Goal: Task Accomplishment & Management: Use online tool/utility

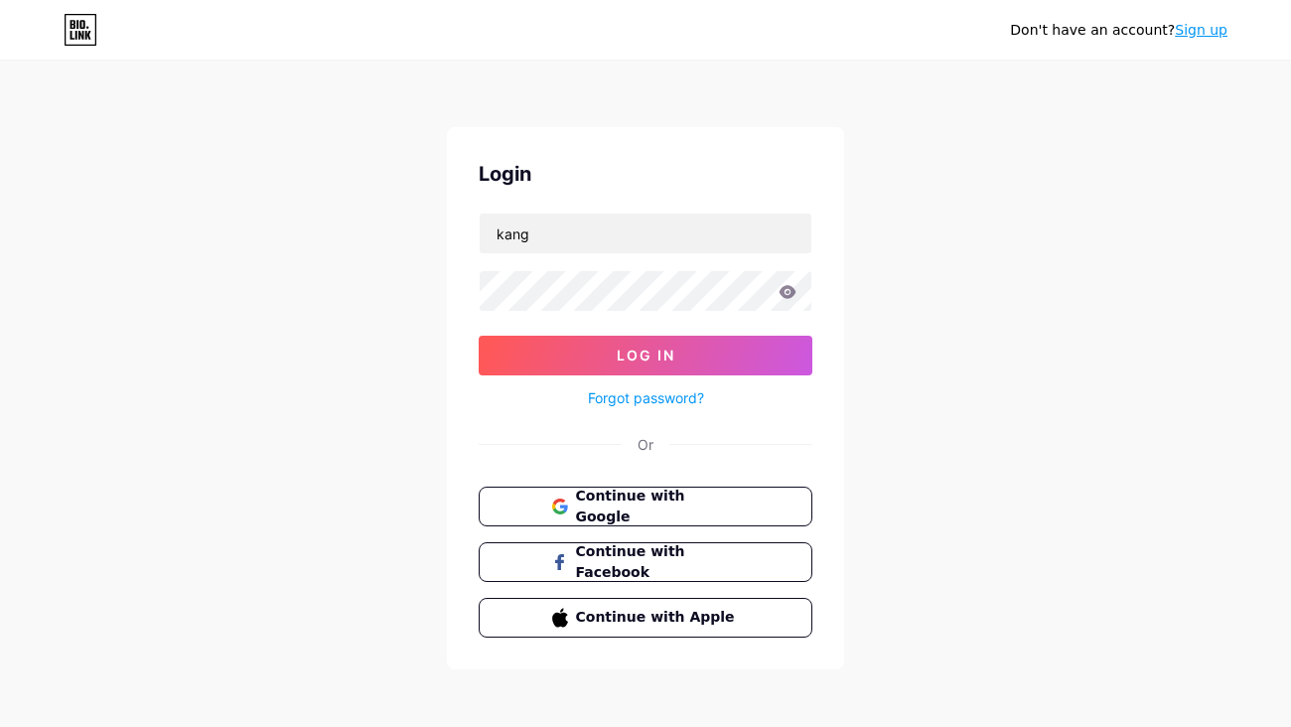
type input "kang"
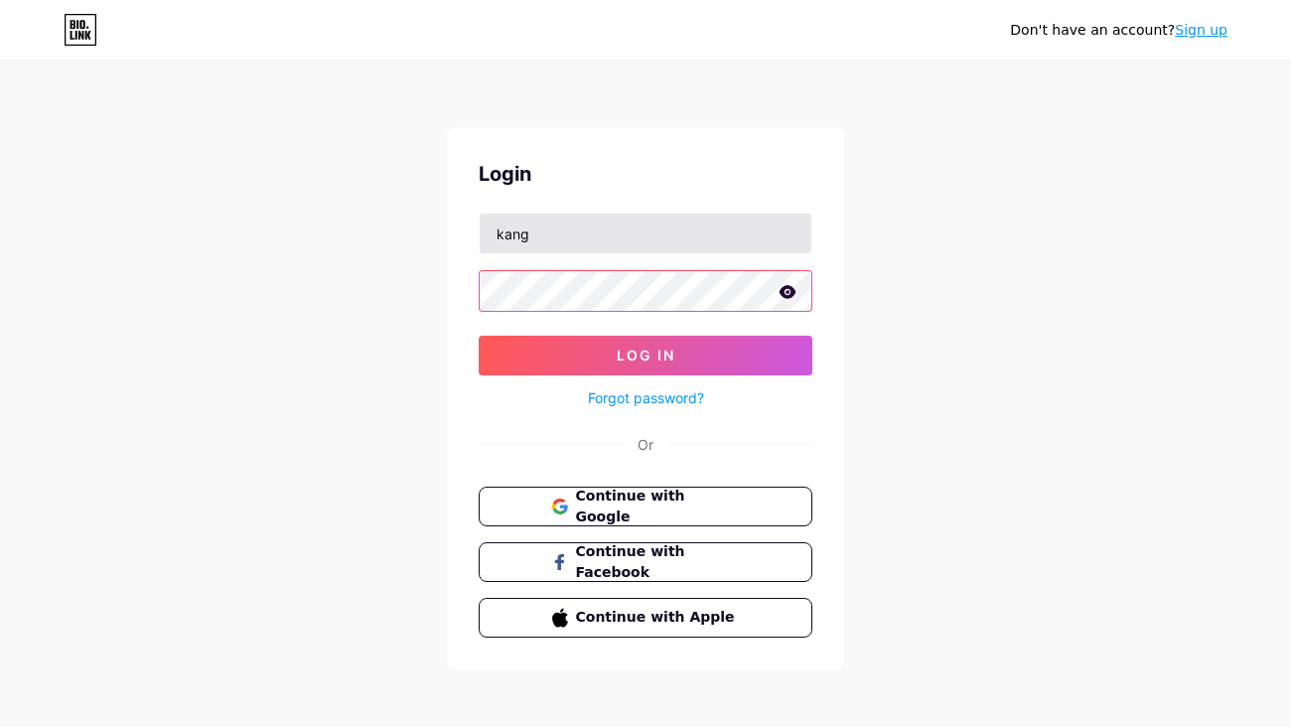
click at [646, 356] on button "Log In" at bounding box center [646, 356] width 334 height 40
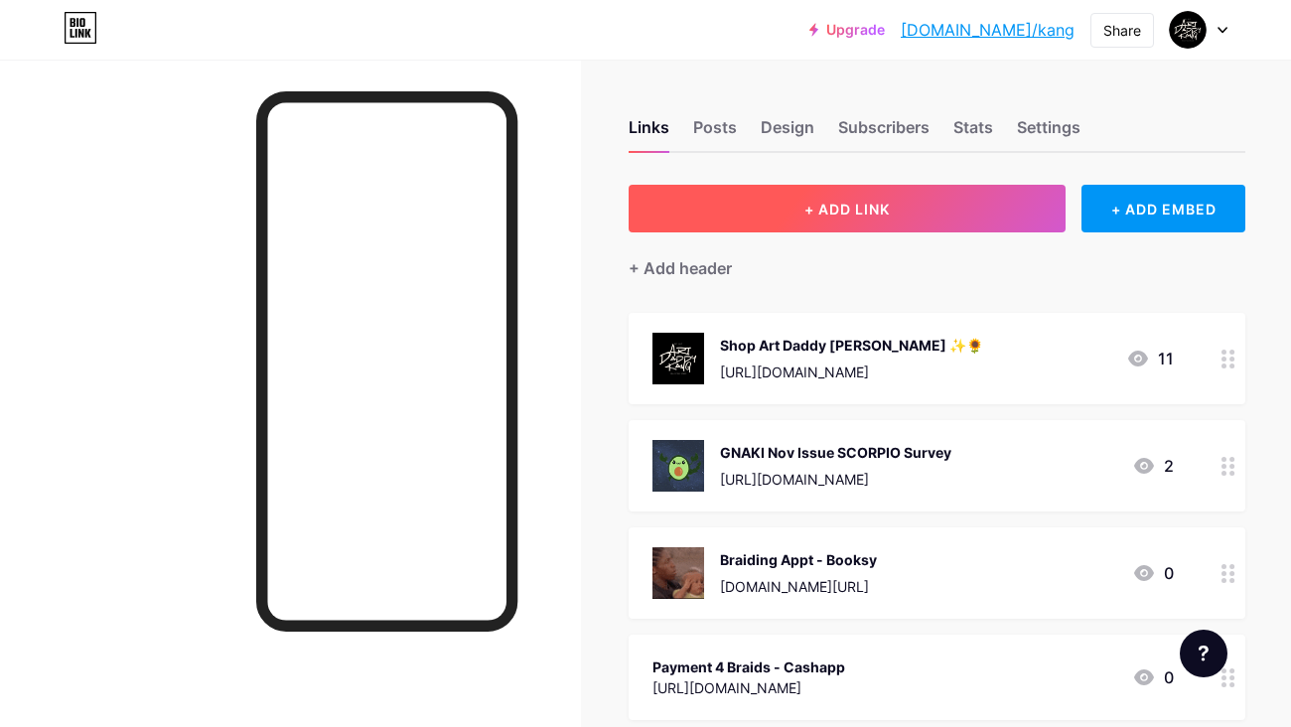
click at [954, 212] on button "+ ADD LINK" at bounding box center [847, 209] width 437 height 48
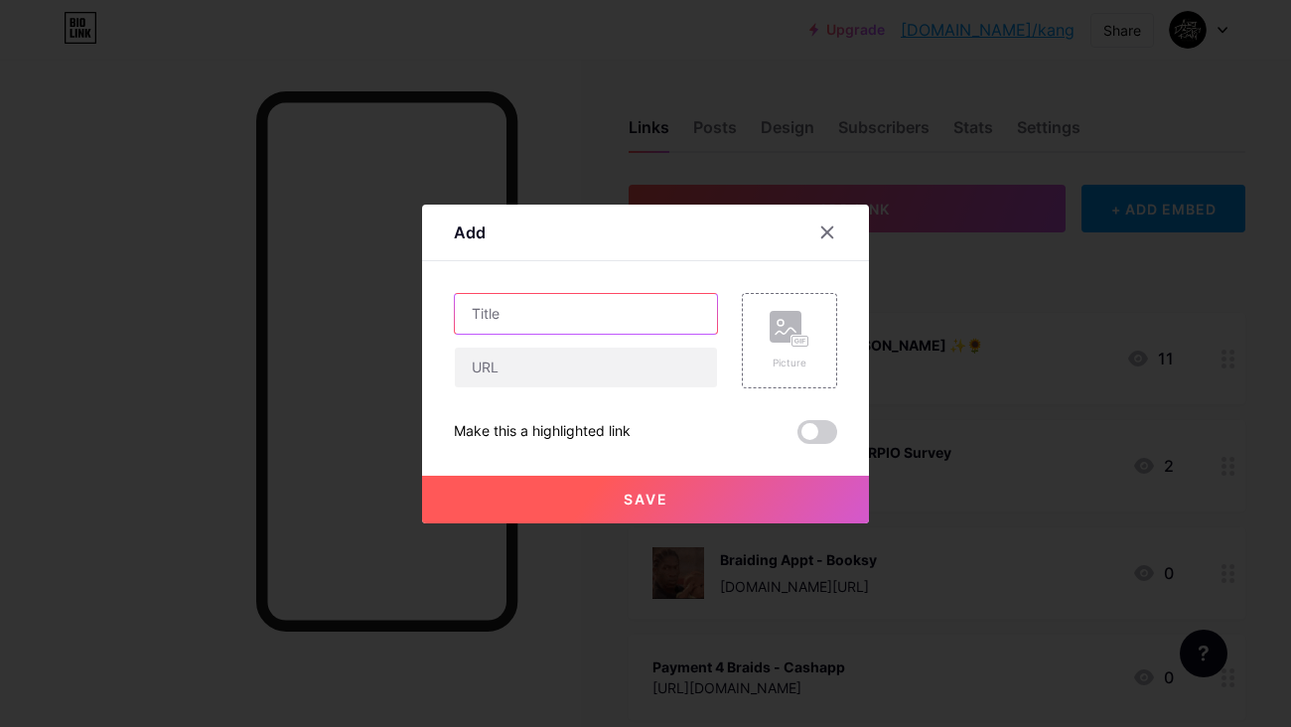
click at [569, 320] on input "text" at bounding box center [586, 314] width 262 height 40
click at [536, 310] on input "HOLIDAY Vendor Application" at bounding box center [586, 314] width 262 height 40
type input "HOLIDAY Market Vendor Application"
click at [789, 332] on rect at bounding box center [786, 327] width 32 height 32
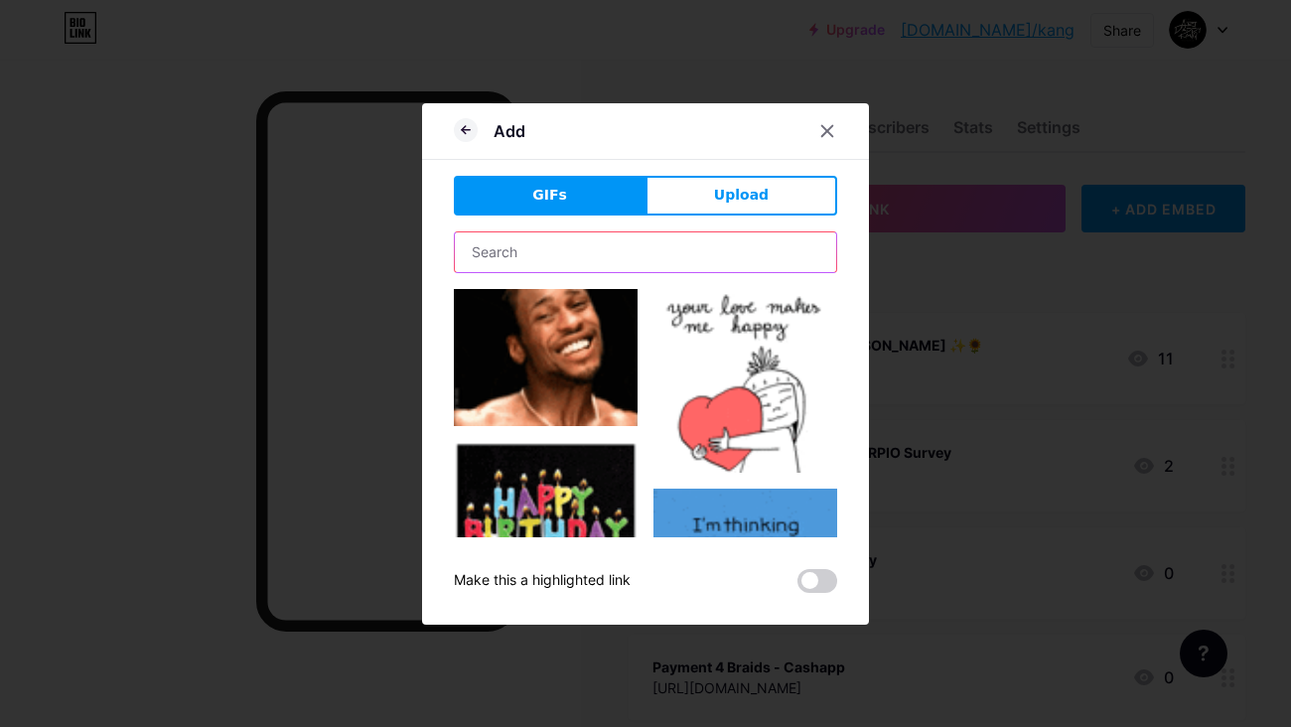
click at [657, 267] on input "text" at bounding box center [645, 252] width 381 height 40
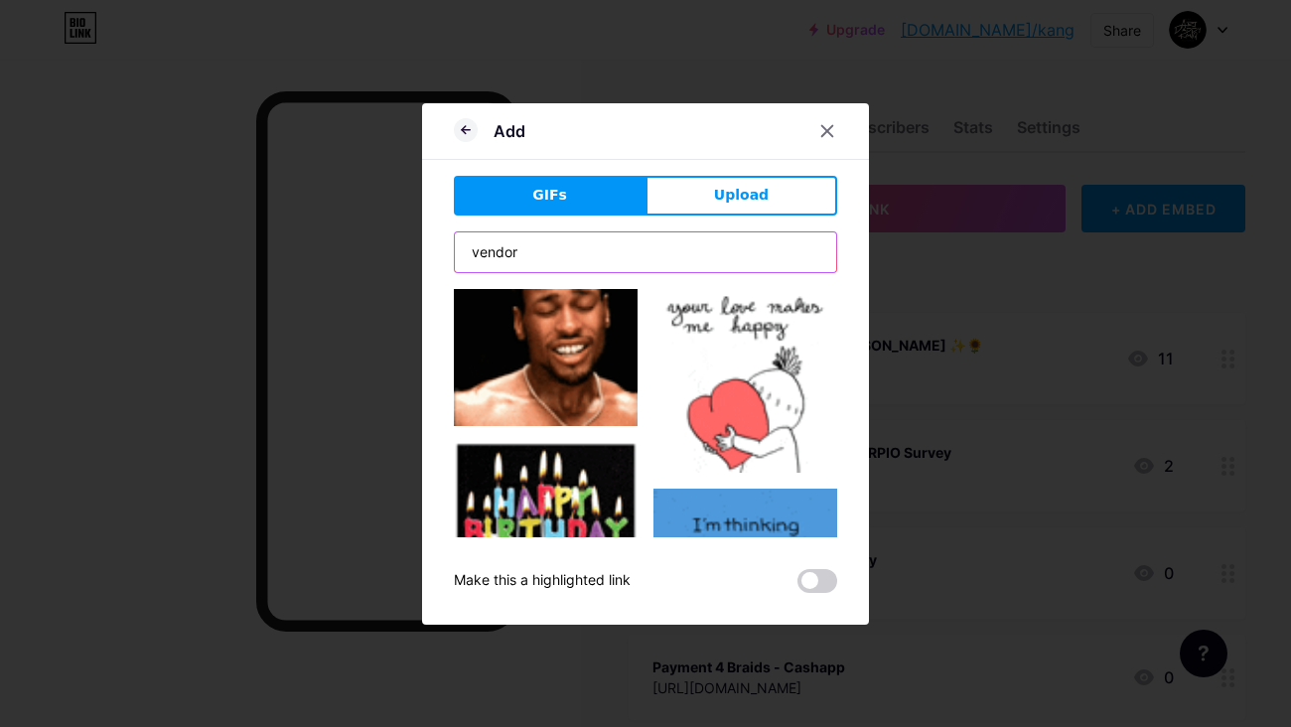
type input "vendor"
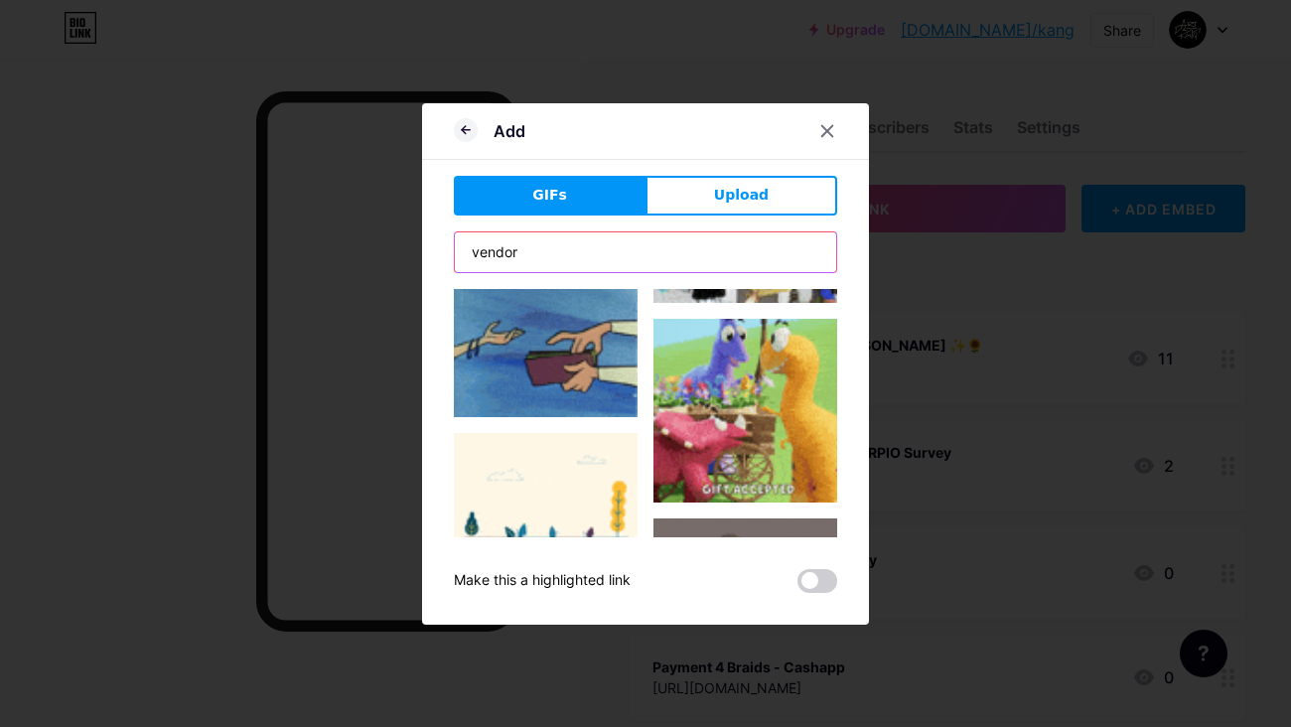
scroll to position [864, 0]
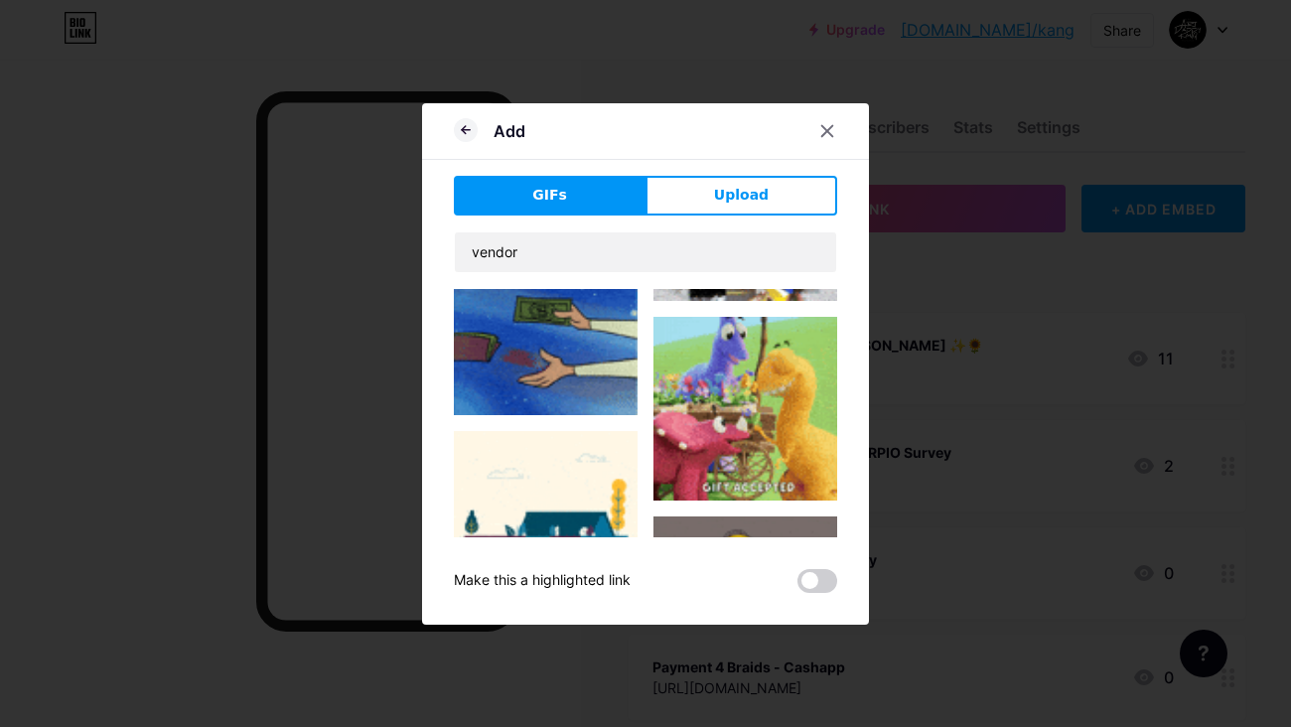
click at [556, 345] on img at bounding box center [546, 345] width 184 height 140
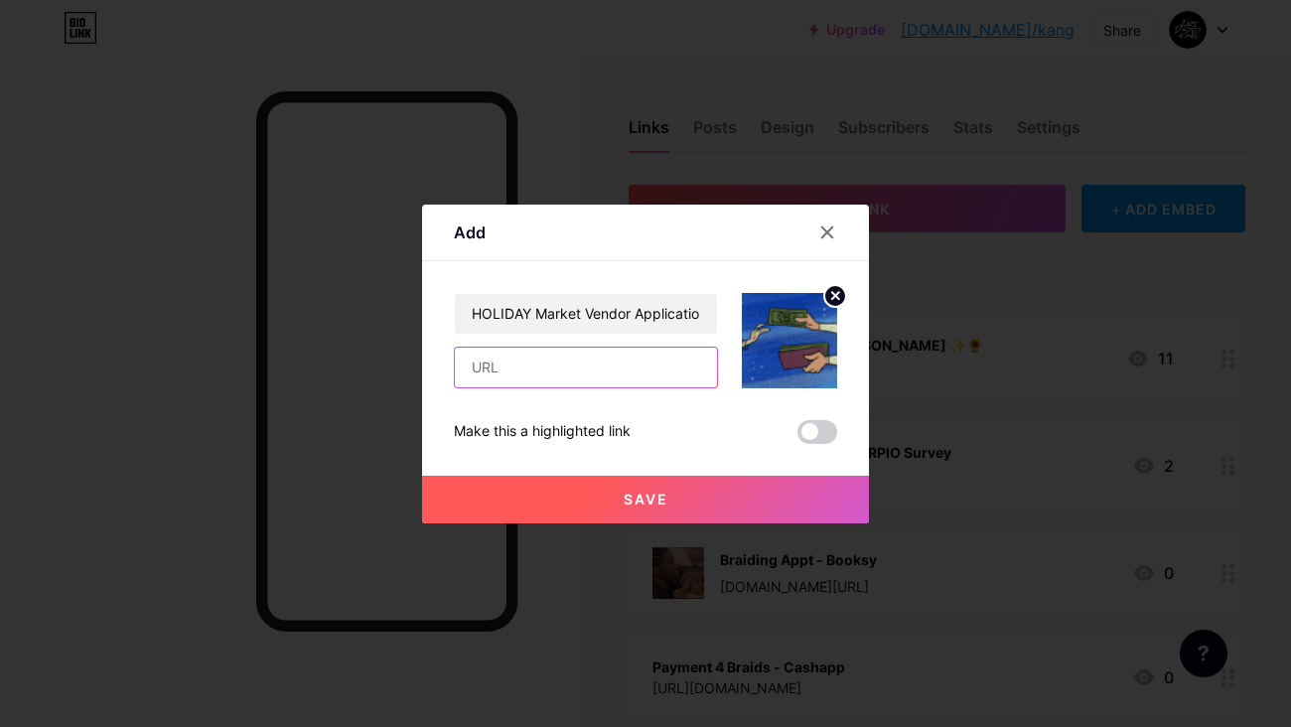
click at [523, 366] on input "text" at bounding box center [586, 368] width 262 height 40
paste input "[URL][DOMAIN_NAME]"
type input "[URL][DOMAIN_NAME]"
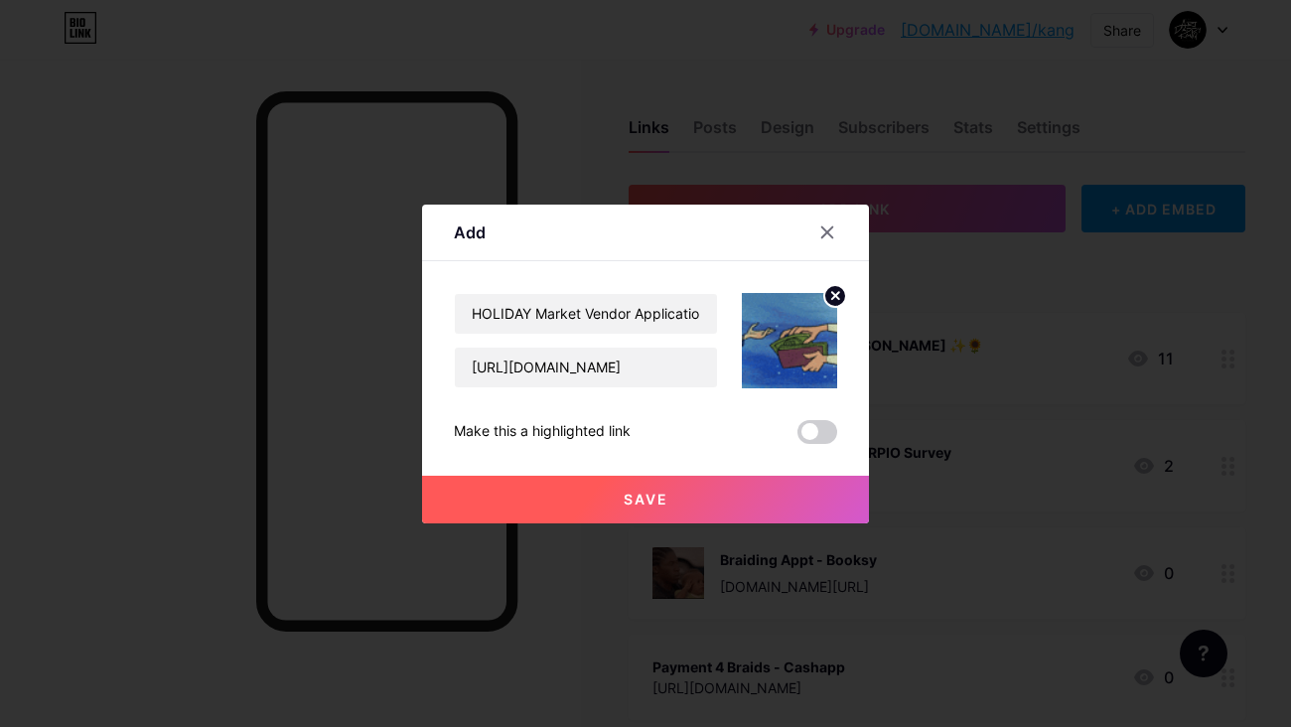
click at [706, 492] on button "Save" at bounding box center [645, 500] width 447 height 48
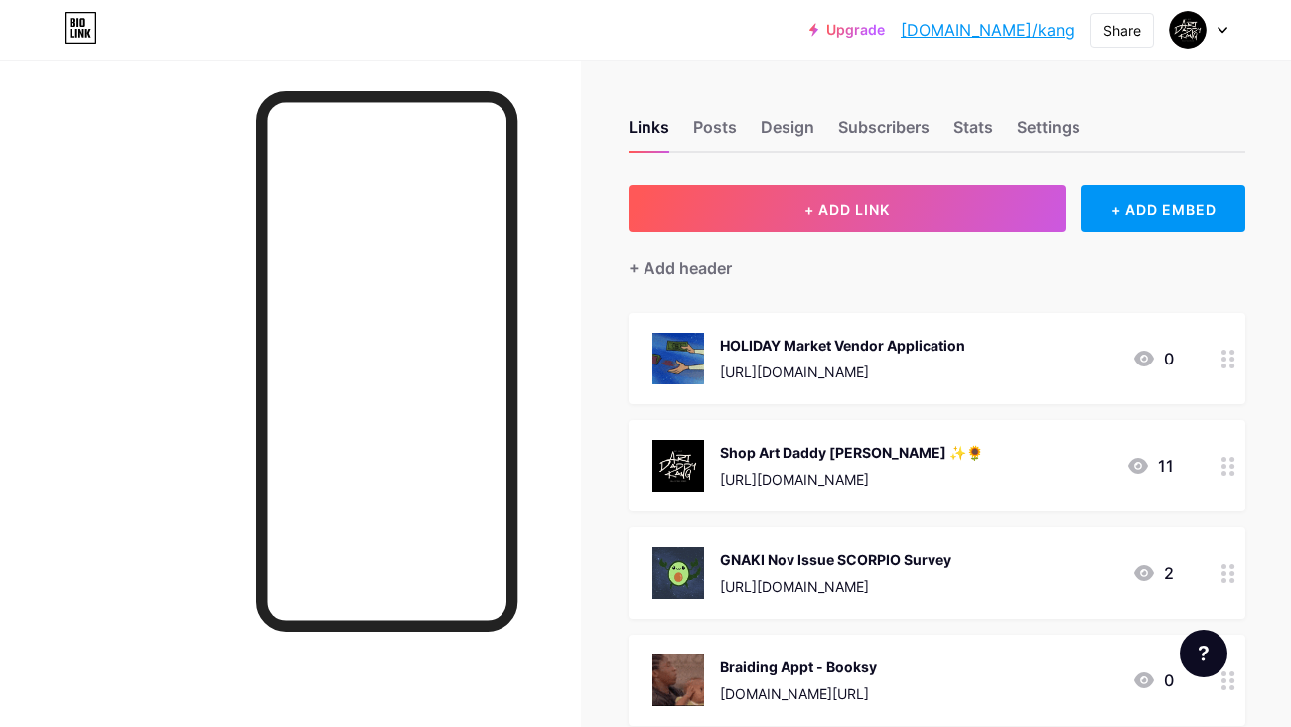
scroll to position [0, 0]
click at [938, 556] on div "GNAKI Nov Issue SCORPIO Survey" at bounding box center [835, 559] width 231 height 21
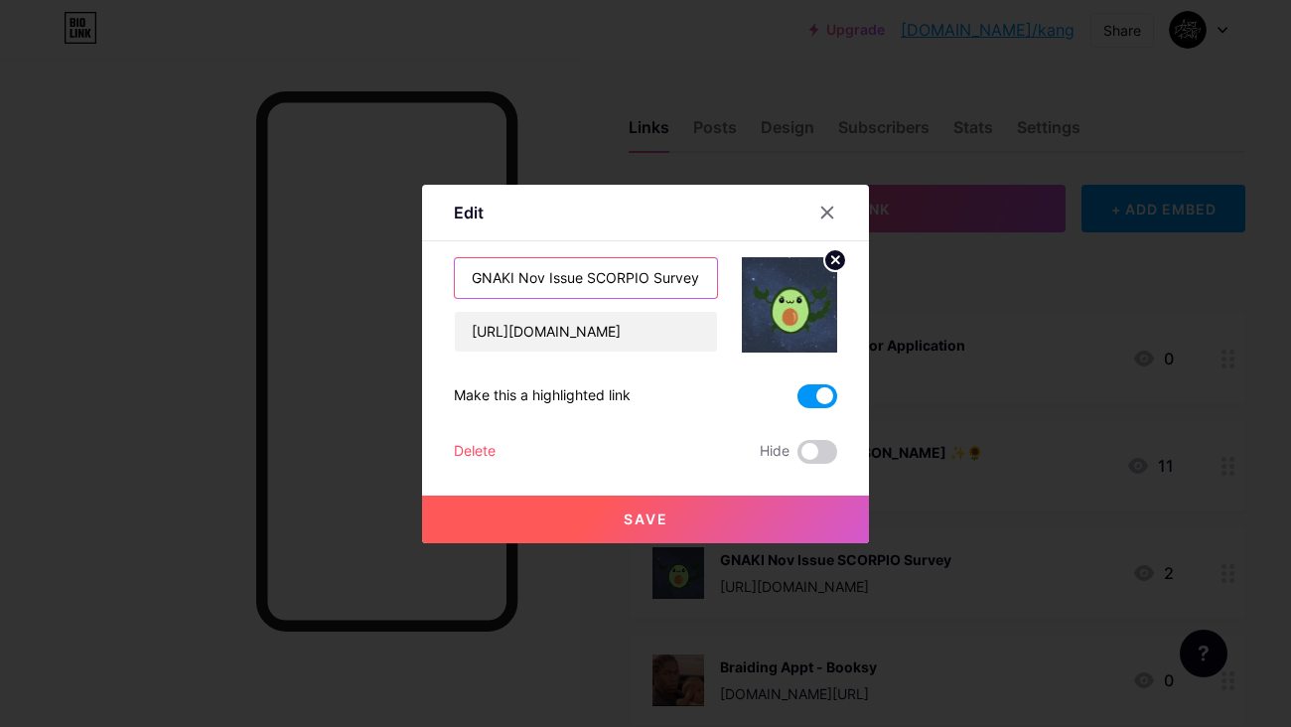
click at [591, 278] on input "GNAKI Nov Issue SCORPIO Survey" at bounding box center [586, 278] width 262 height 40
click at [619, 272] on input "SCORPIO Survey" at bounding box center [586, 278] width 262 height 40
type input "SCORPIO Survey for GNAKI Magazine"
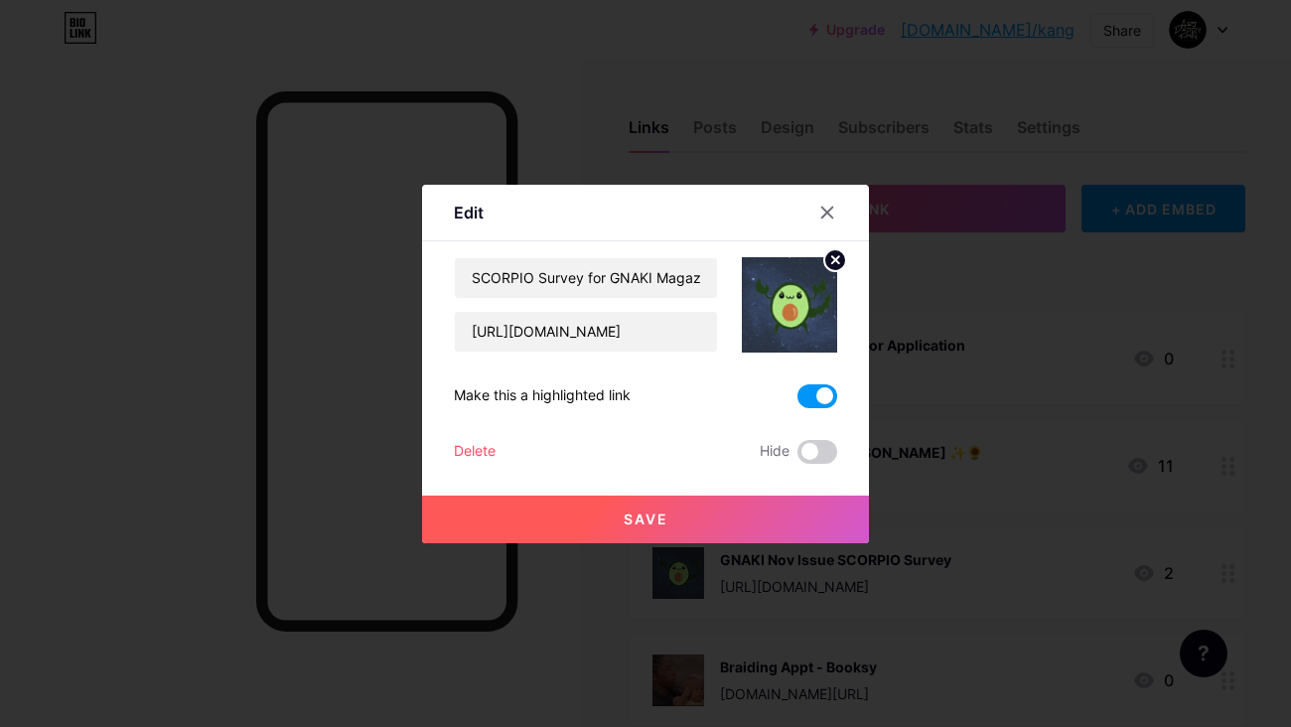
click at [832, 256] on icon at bounding box center [835, 259] width 7 height 7
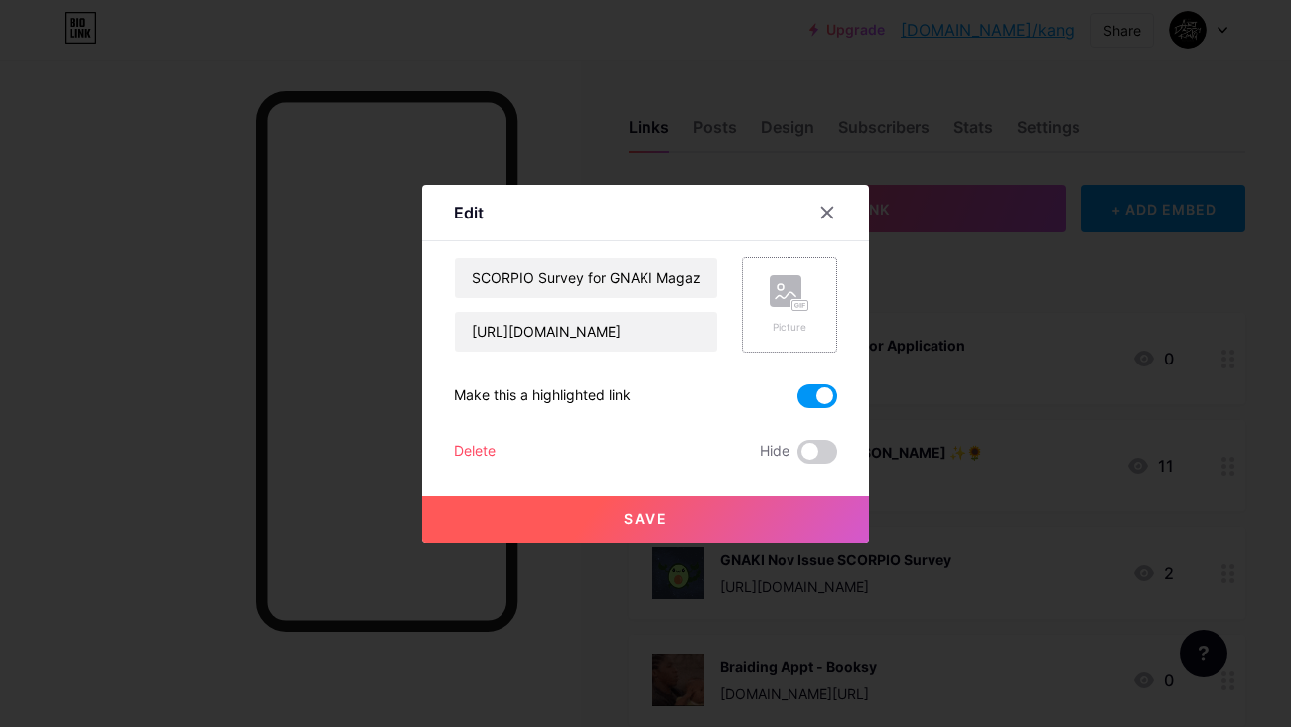
click at [800, 300] on rect at bounding box center [800, 305] width 16 height 10
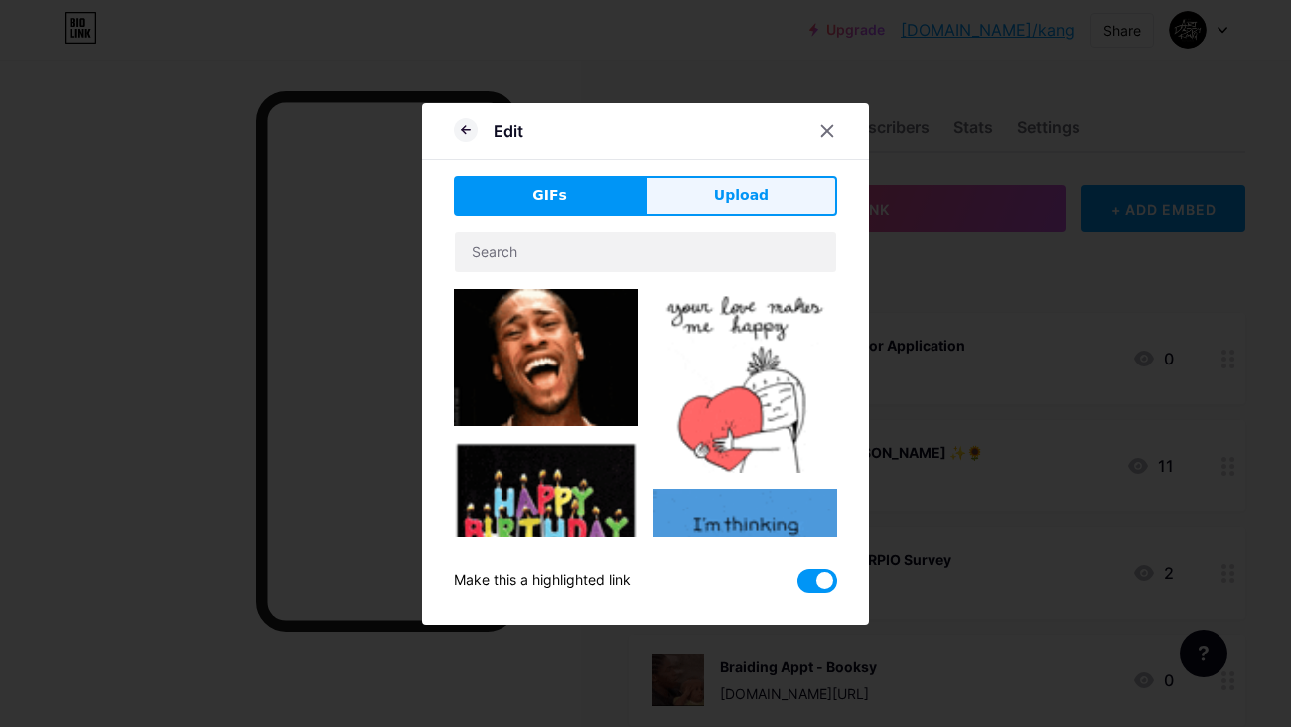
click at [731, 183] on button "Upload" at bounding box center [742, 196] width 192 height 40
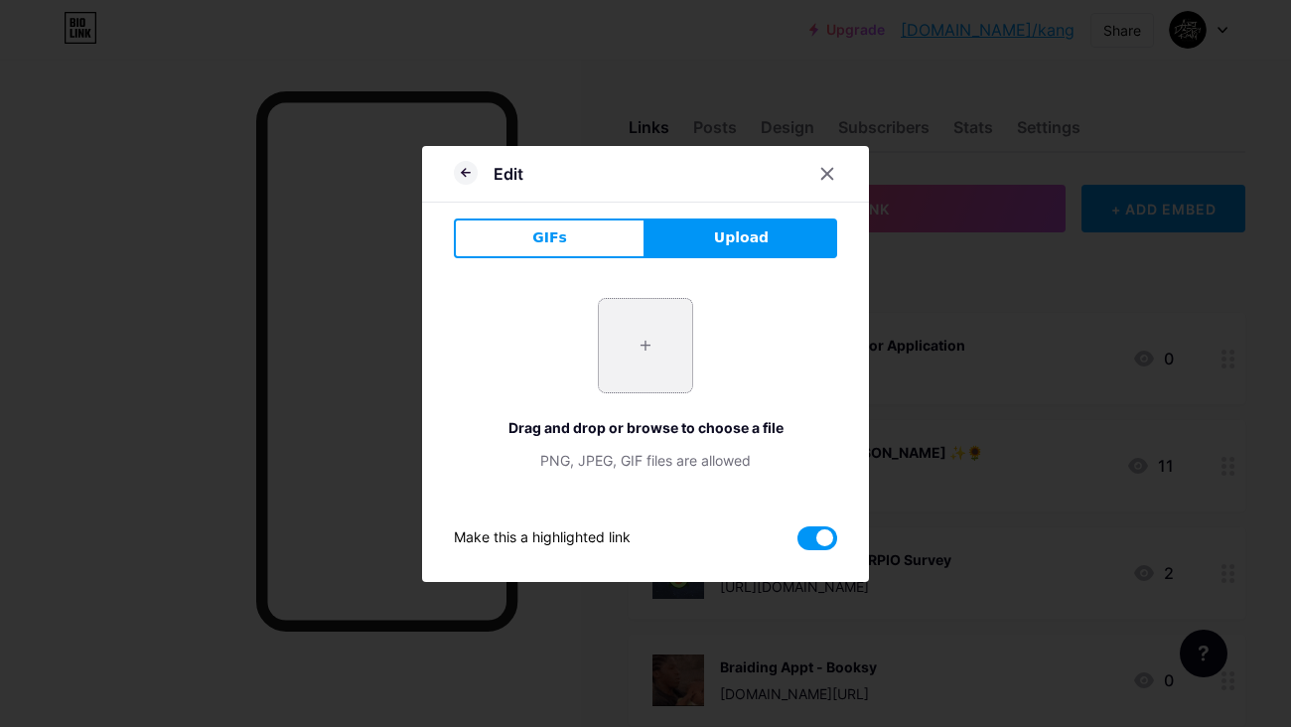
click at [621, 365] on input "file" at bounding box center [645, 345] width 93 height 93
click at [658, 336] on input "file" at bounding box center [645, 345] width 93 height 93
click at [461, 177] on icon at bounding box center [466, 173] width 24 height 24
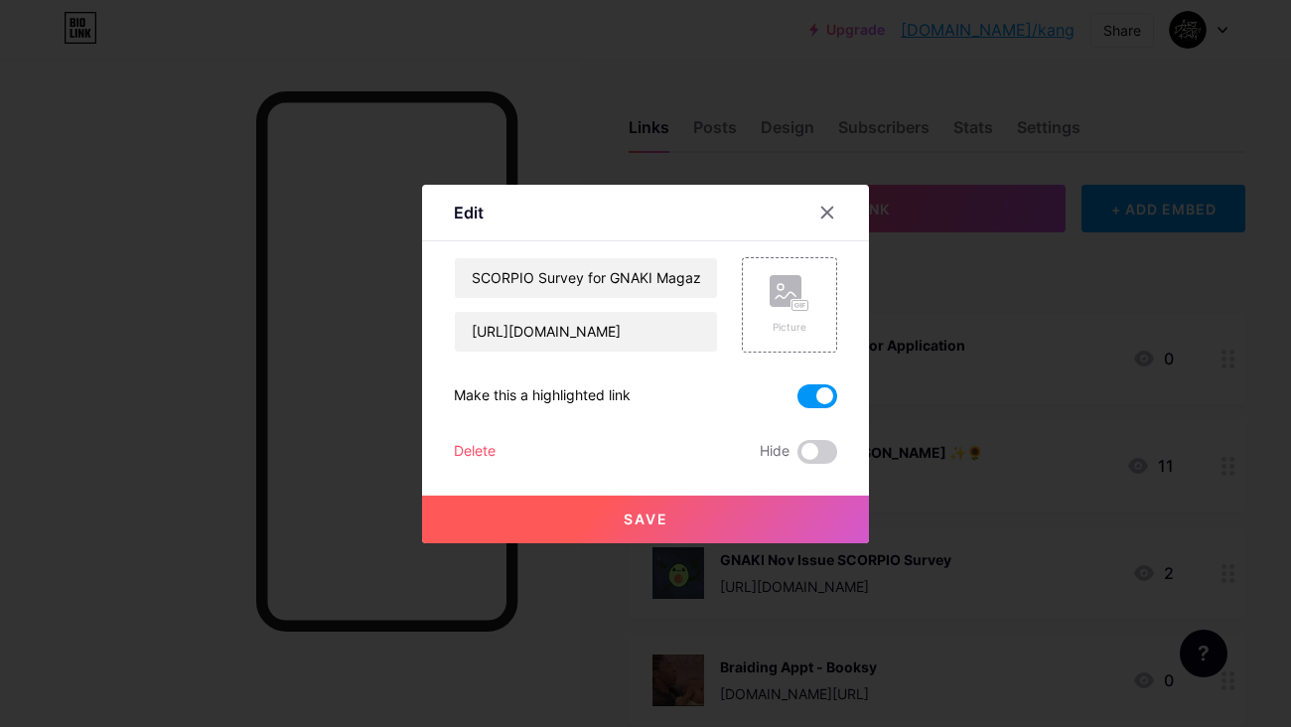
click at [644, 516] on span "Save" at bounding box center [646, 518] width 45 height 17
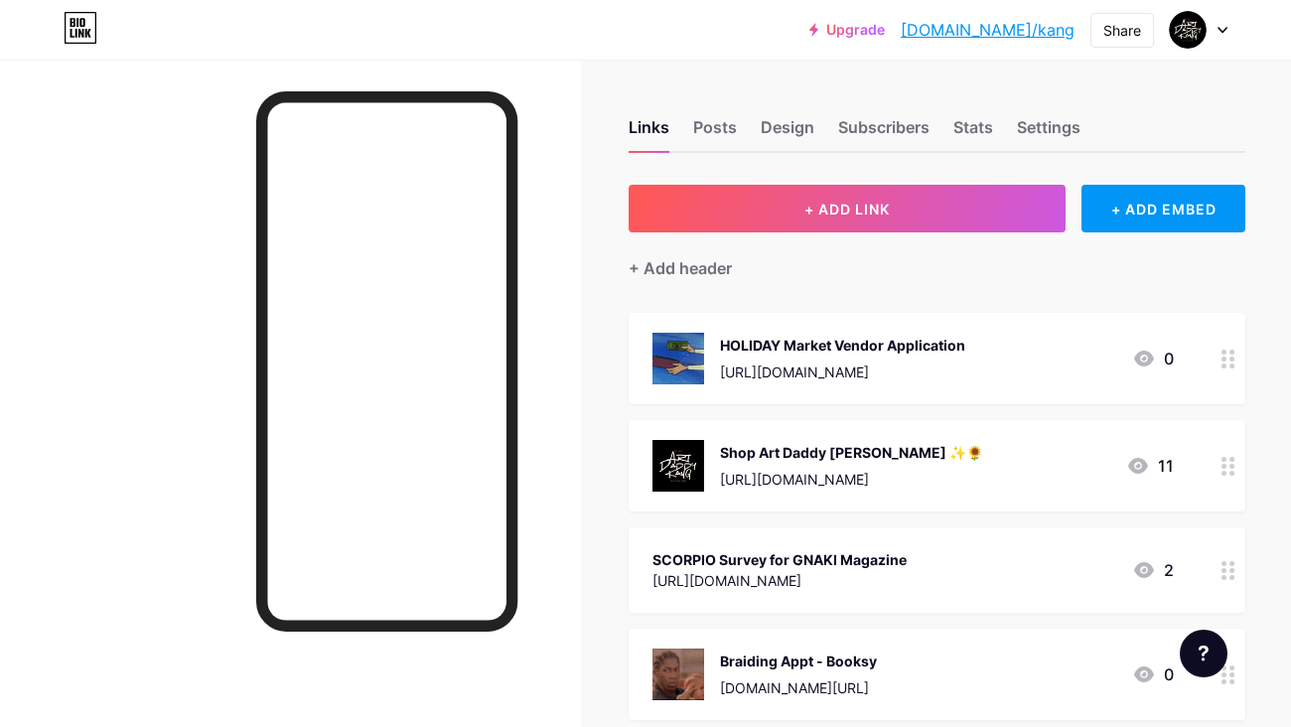
click at [869, 556] on div "SCORPIO Survey for GNAKI Magazine" at bounding box center [779, 559] width 254 height 21
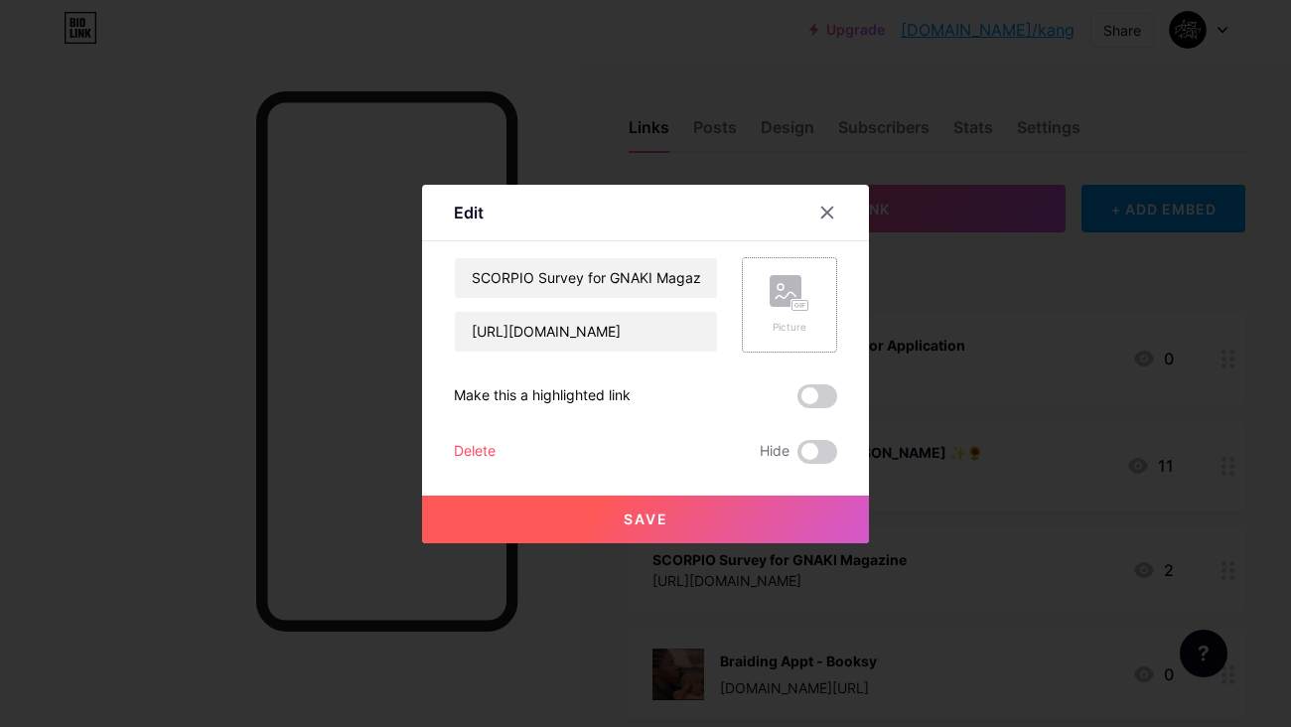
click at [784, 309] on icon at bounding box center [790, 293] width 40 height 37
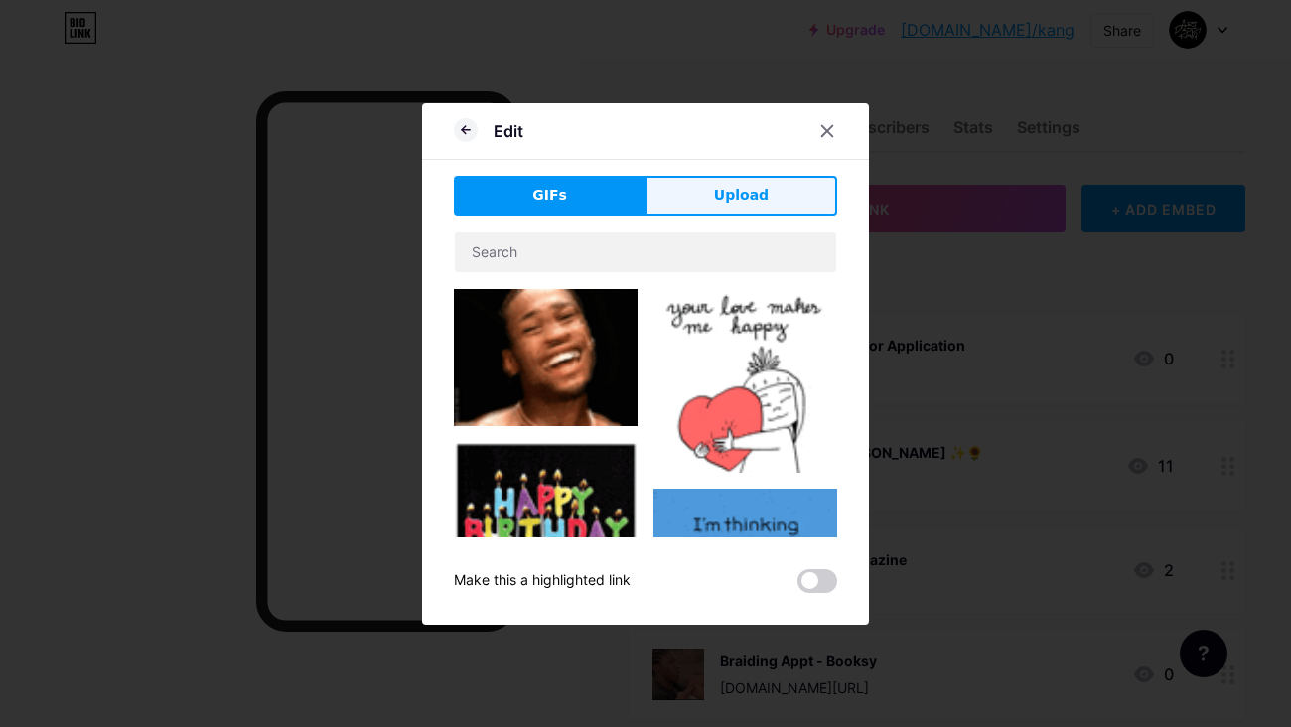
click at [716, 201] on button "Upload" at bounding box center [742, 196] width 192 height 40
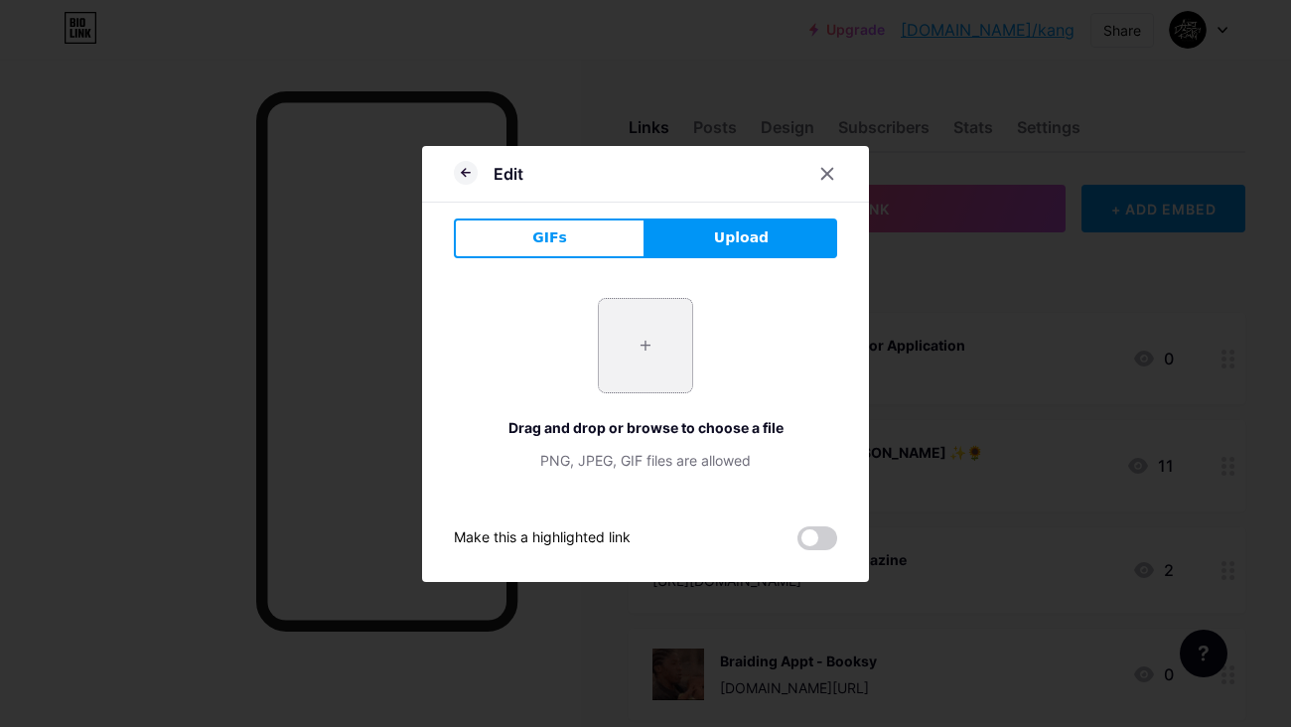
click at [660, 348] on input "file" at bounding box center [645, 345] width 93 height 93
type input "C:\fakepath\2.jpg"
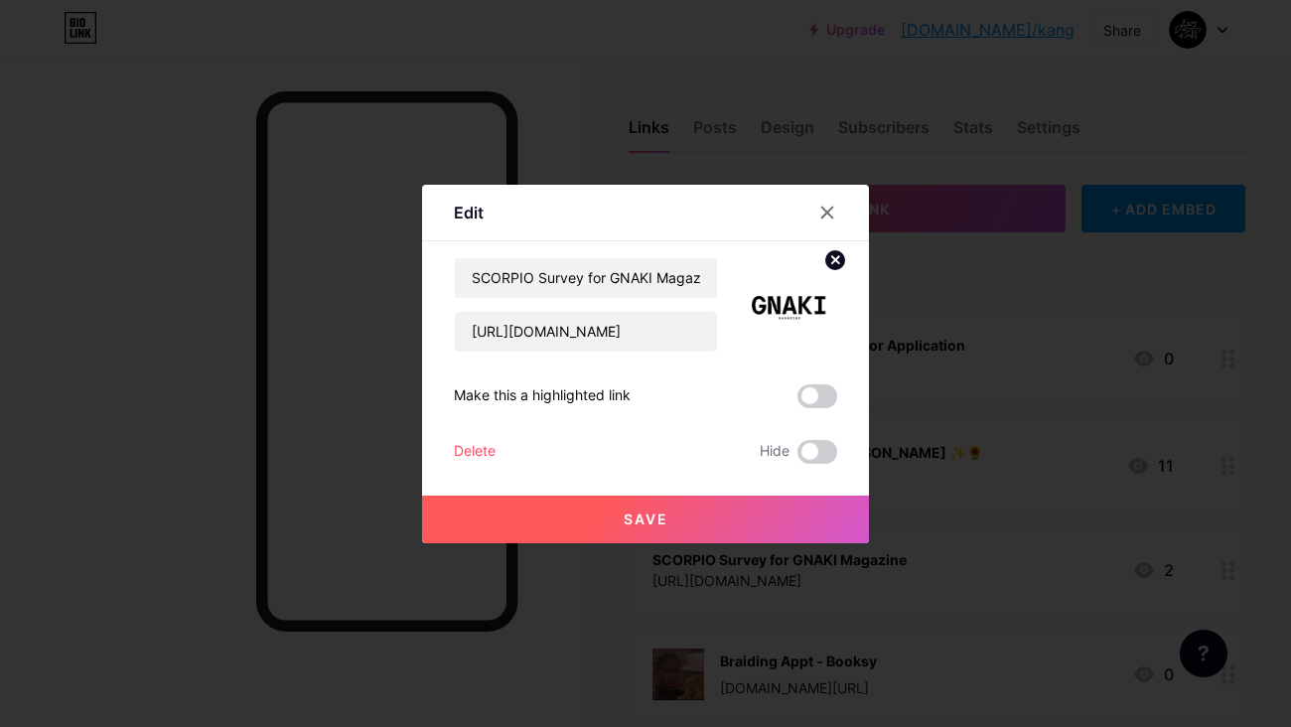
click at [676, 532] on button "Save" at bounding box center [645, 520] width 447 height 48
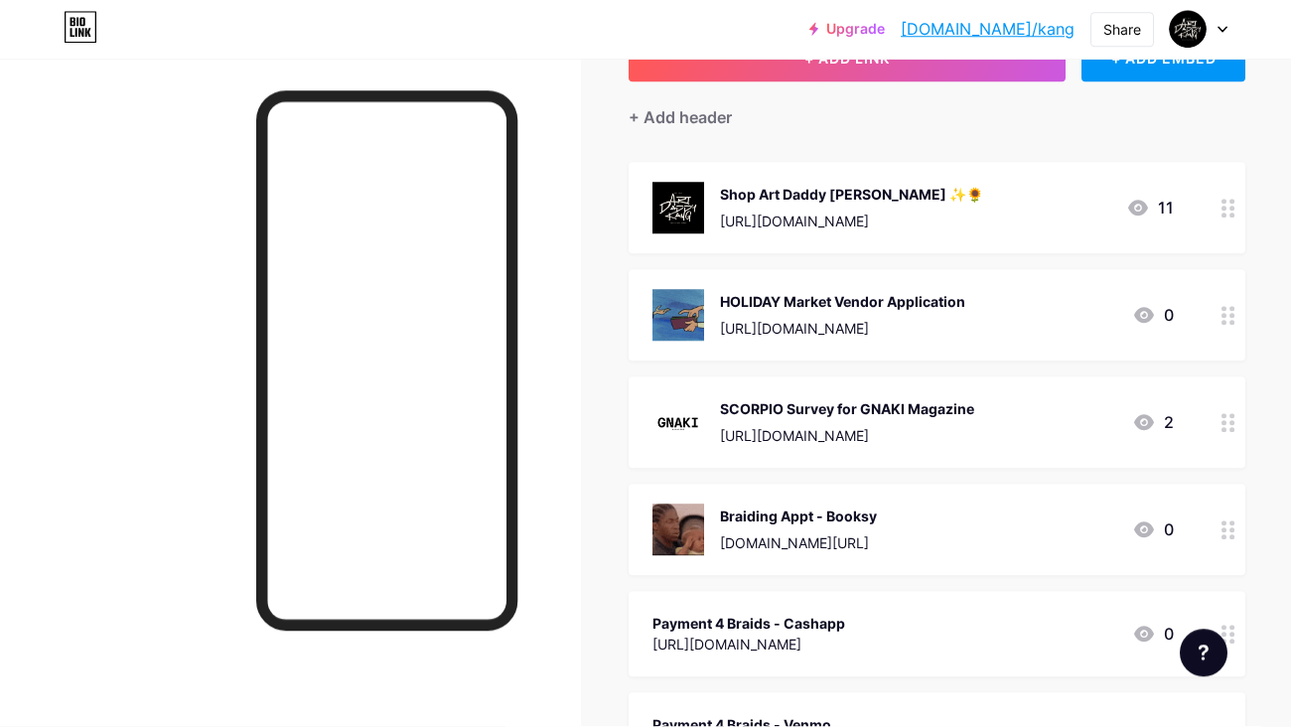
scroll to position [169, 0]
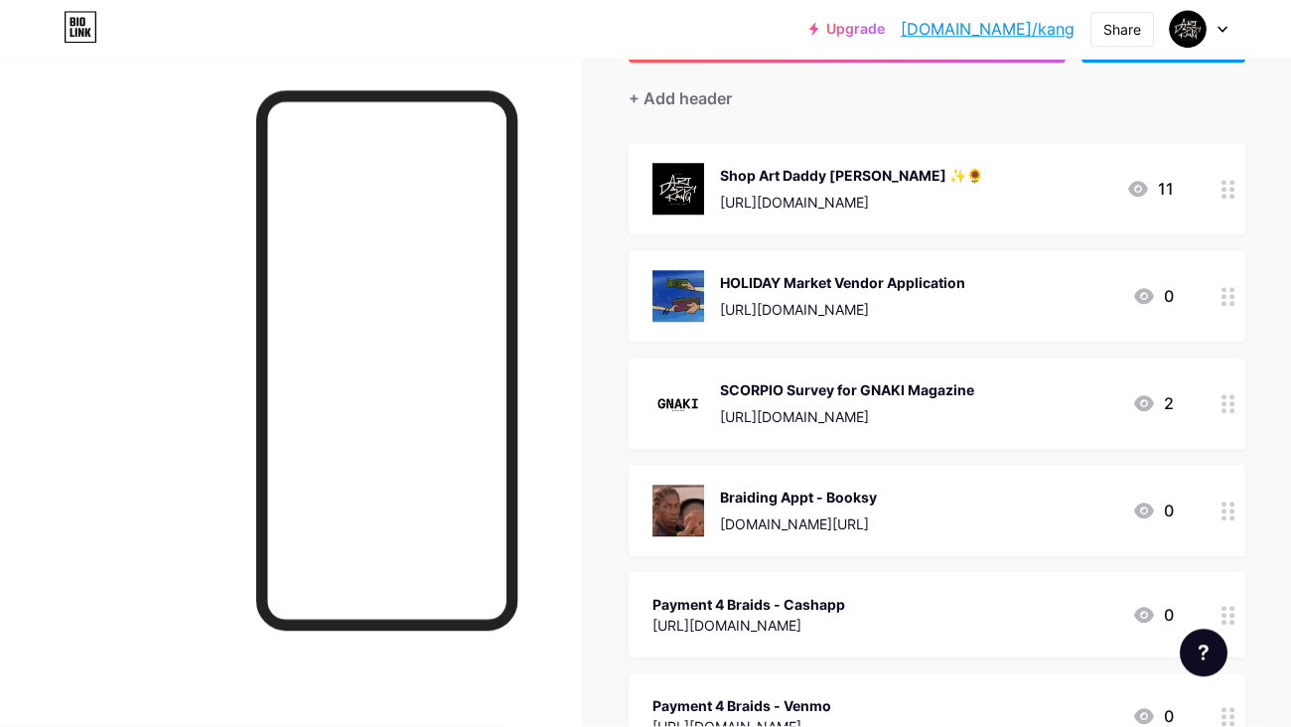
drag, startPoint x: 1219, startPoint y: 524, endPoint x: 1210, endPoint y: 366, distance: 158.2
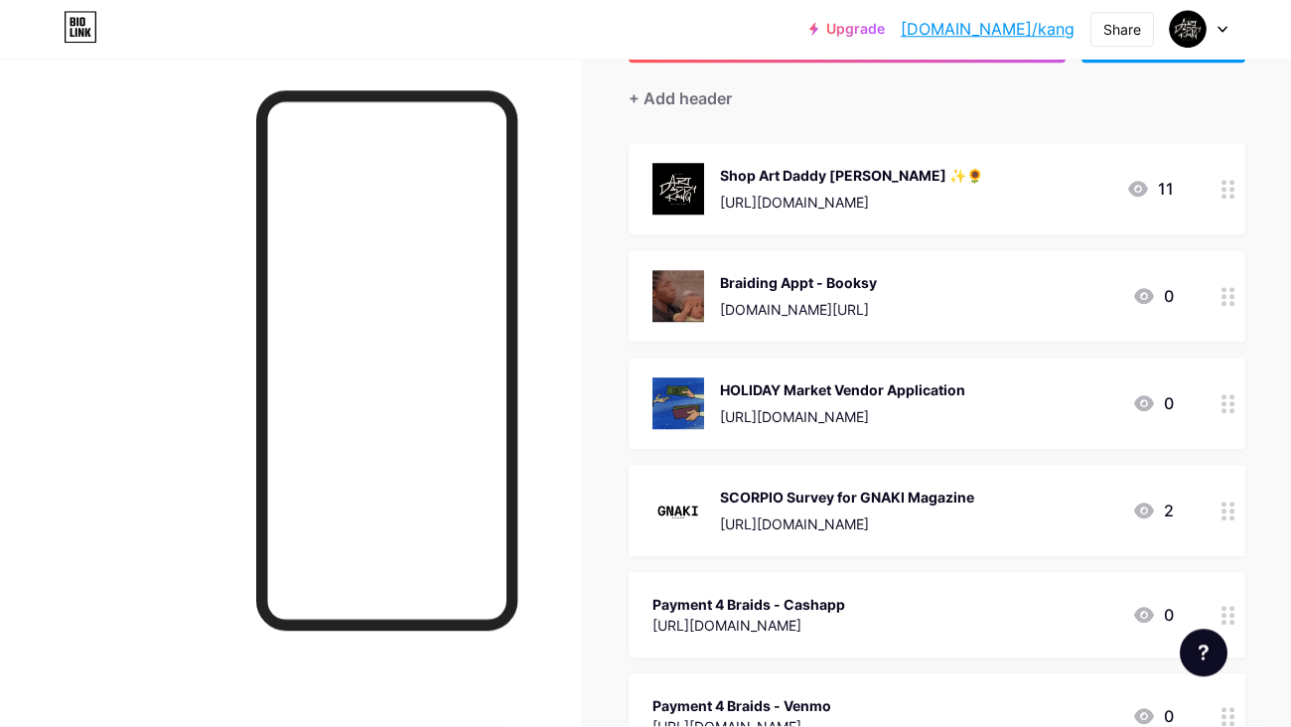
click at [1011, 417] on div "HOLIDAY Market Vendor Application [URL][DOMAIN_NAME] 0" at bounding box center [912, 404] width 521 height 52
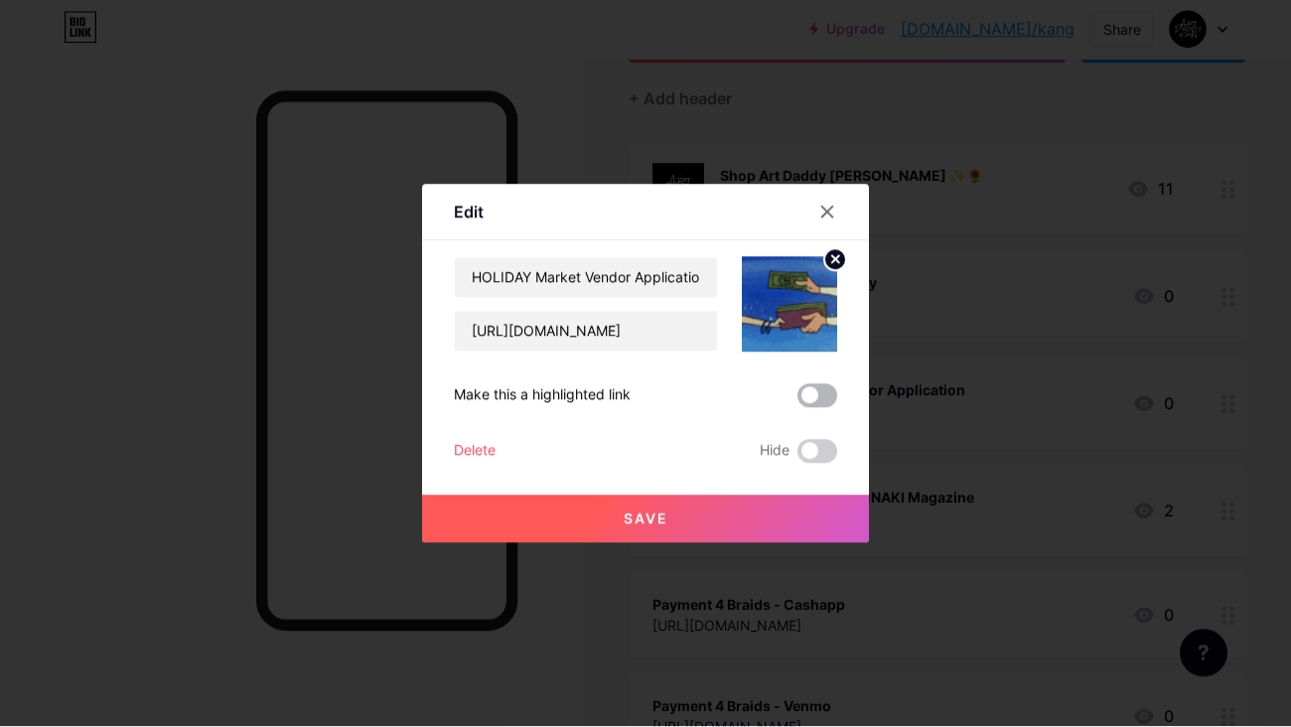
click at [833, 395] on span at bounding box center [817, 396] width 40 height 24
click at [797, 401] on input "checkbox" at bounding box center [797, 401] width 0 height 0
click at [677, 513] on button "Save" at bounding box center [645, 520] width 447 height 48
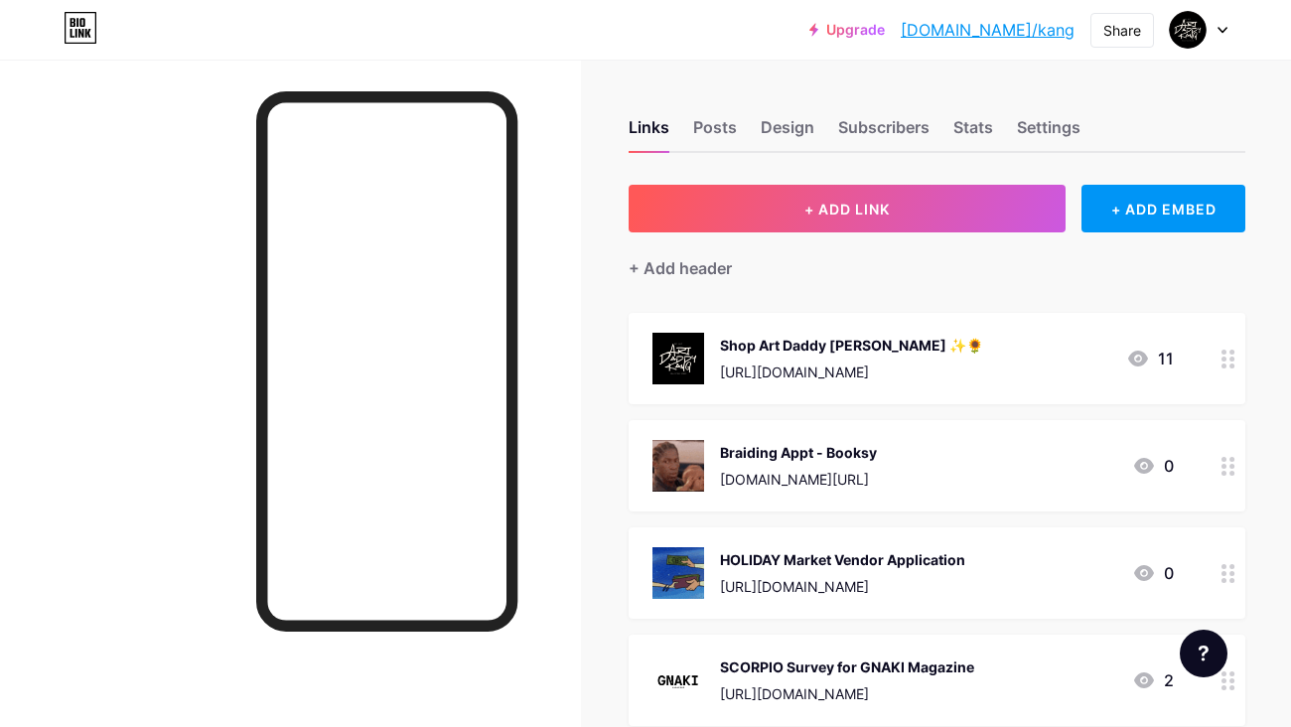
scroll to position [0, 0]
click at [1121, 38] on div "Share" at bounding box center [1122, 30] width 38 height 21
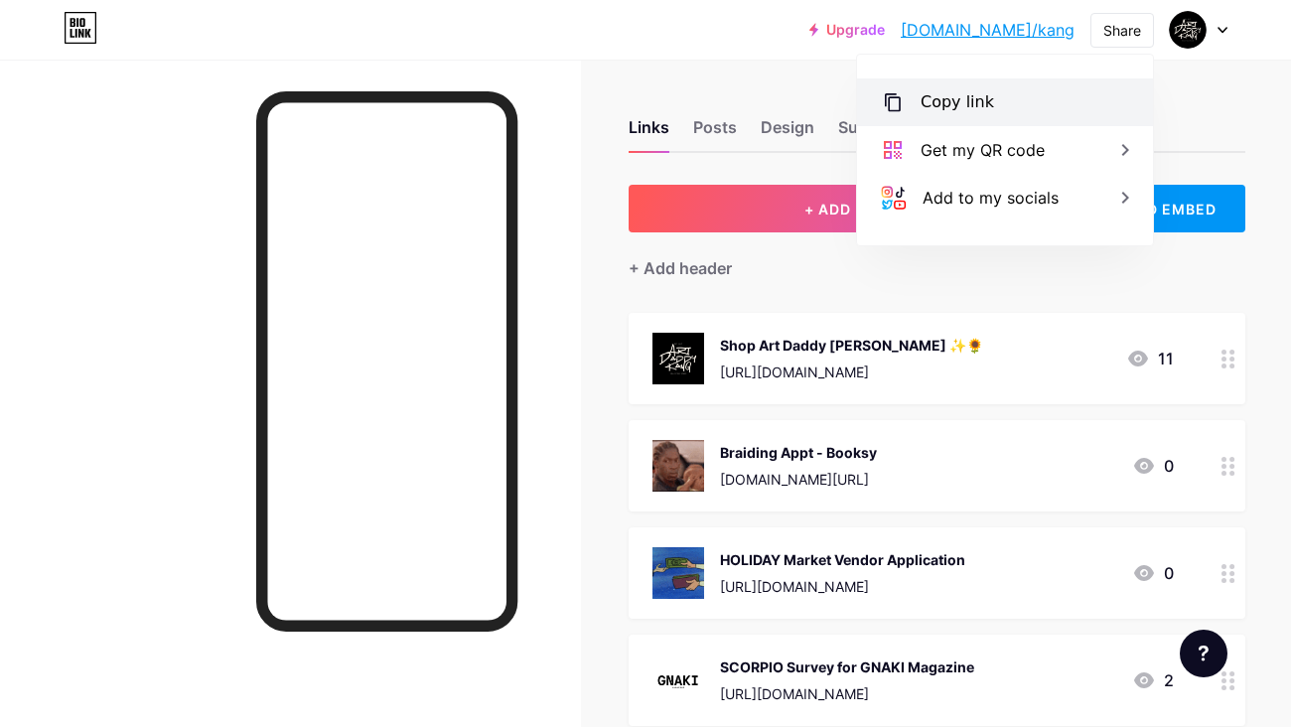
click at [1014, 95] on div "Copy link" at bounding box center [1005, 102] width 296 height 48
